Goal: Information Seeking & Learning: Learn about a topic

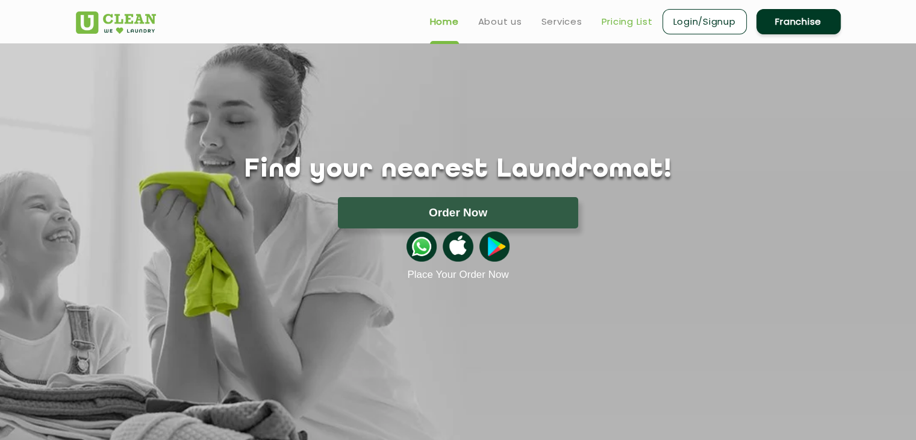
click at [621, 24] on link "Pricing List" at bounding box center [627, 21] width 51 height 14
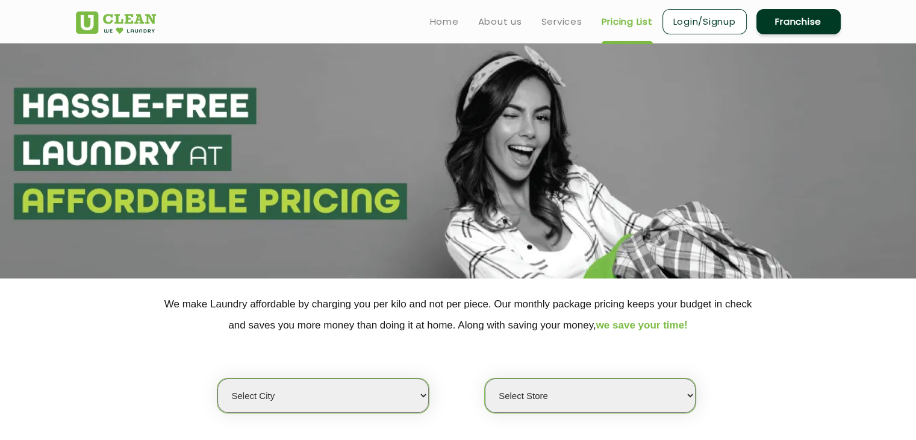
click at [357, 381] on select "Select city [GEOGRAPHIC_DATA] [GEOGRAPHIC_DATA] [GEOGRAPHIC_DATA] [GEOGRAPHIC_D…" at bounding box center [322, 395] width 211 height 34
click at [414, 391] on select "Select city [GEOGRAPHIC_DATA] [GEOGRAPHIC_DATA] [GEOGRAPHIC_DATA] [GEOGRAPHIC_D…" at bounding box center [322, 395] width 211 height 34
click at [376, 398] on select "Select city [GEOGRAPHIC_DATA] [GEOGRAPHIC_DATA] [GEOGRAPHIC_DATA] [GEOGRAPHIC_D…" at bounding box center [322, 395] width 211 height 34
select select "6"
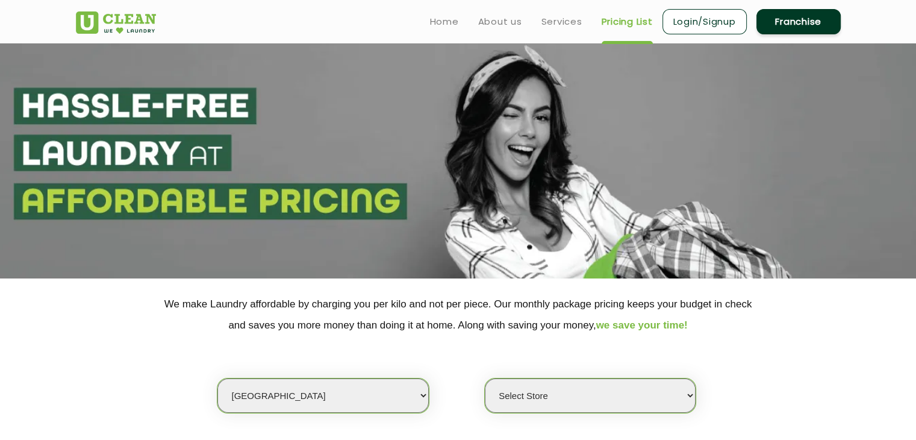
click at [217, 378] on select "Select city [GEOGRAPHIC_DATA] [GEOGRAPHIC_DATA] [GEOGRAPHIC_DATA] [GEOGRAPHIC_D…" at bounding box center [322, 395] width 211 height 34
click at [537, 388] on select "Select Store [GEOGRAPHIC_DATA] [GEOGRAPHIC_DATA] UClean KR [GEOGRAPHIC_DATA] [G…" at bounding box center [590, 395] width 211 height 34
select select "450"
click at [485, 378] on select "Select Store [GEOGRAPHIC_DATA] [GEOGRAPHIC_DATA] UClean KR [GEOGRAPHIC_DATA] [G…" at bounding box center [590, 395] width 211 height 34
click at [552, 325] on p "We make Laundry affordable by charging you per kilo and not per piece. Our mont…" at bounding box center [458, 314] width 765 height 42
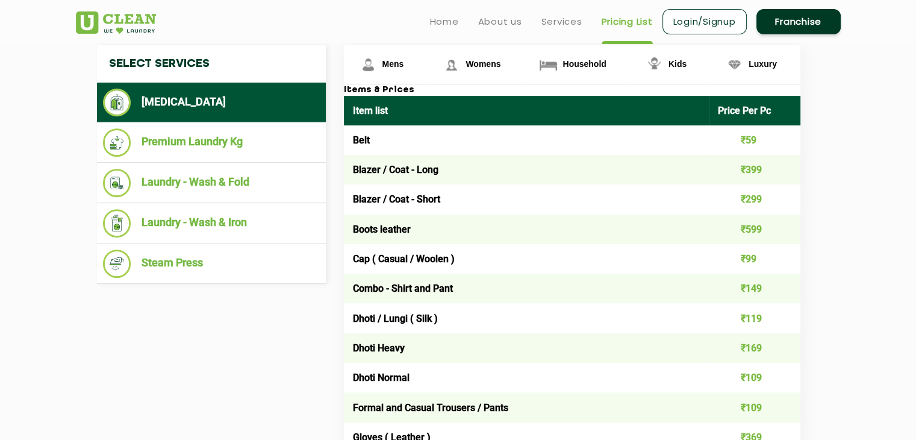
scroll to position [434, 0]
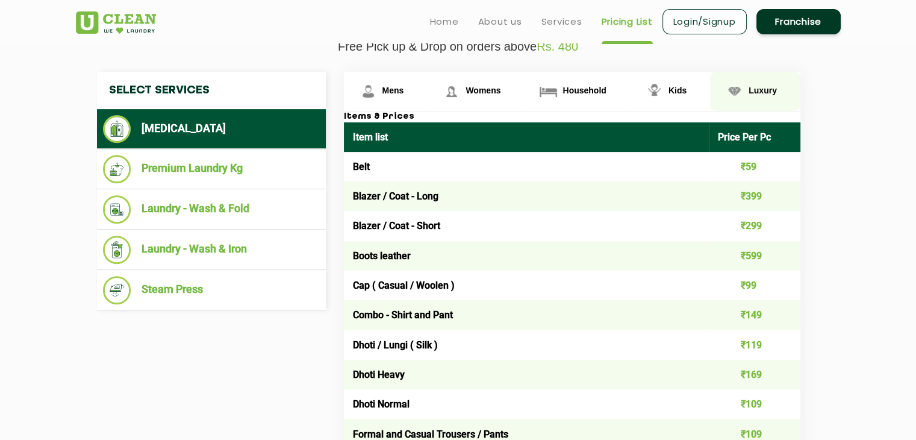
click at [767, 93] on span "Luxury" at bounding box center [762, 91] width 28 height 10
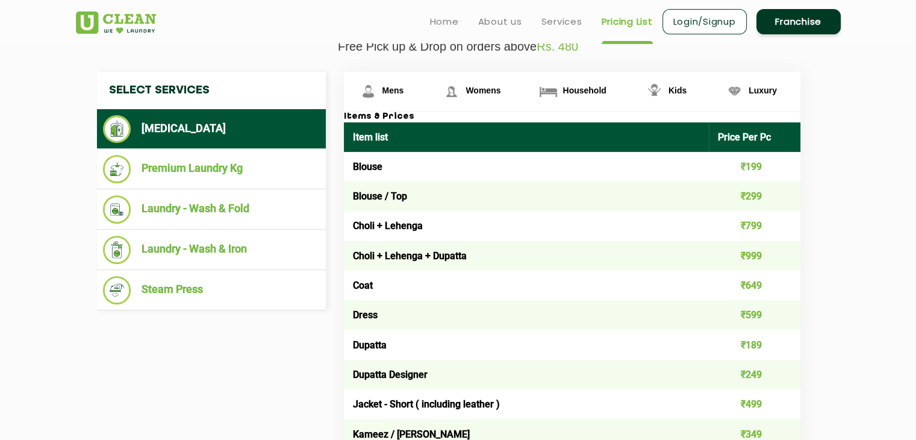
click at [564, 211] on td "Choli + Lehenga" at bounding box center [527, 226] width 366 height 30
click at [574, 257] on td "Choli + Lehenga + Dupatta" at bounding box center [527, 256] width 366 height 30
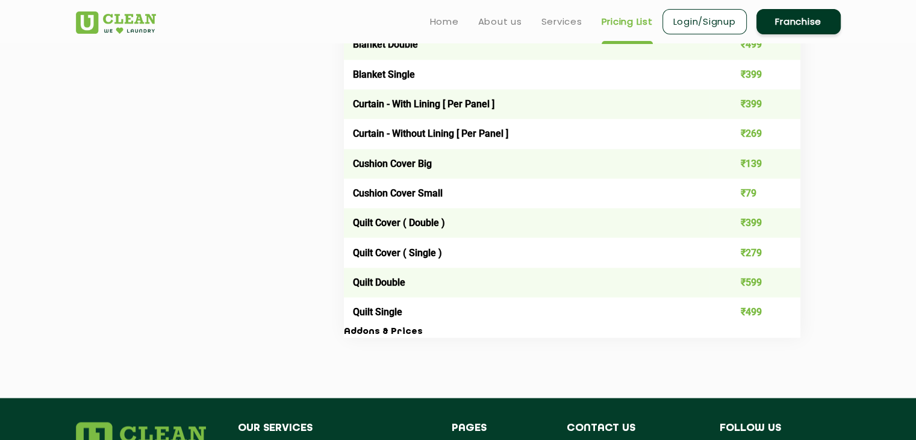
scroll to position [1927, 0]
